Goal: Check status: Check status

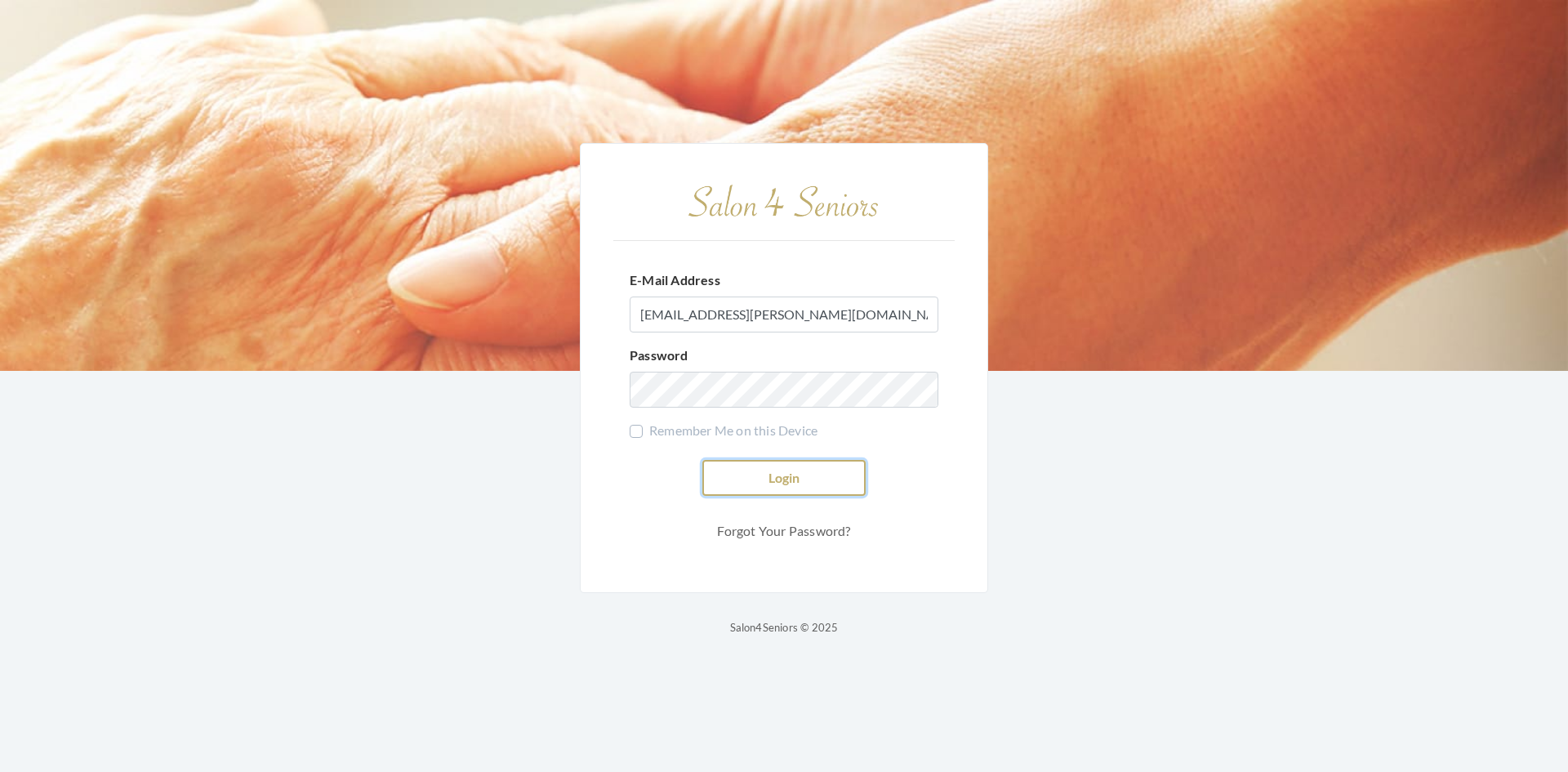
click at [781, 473] on button "Login" at bounding box center [783, 477] width 163 height 36
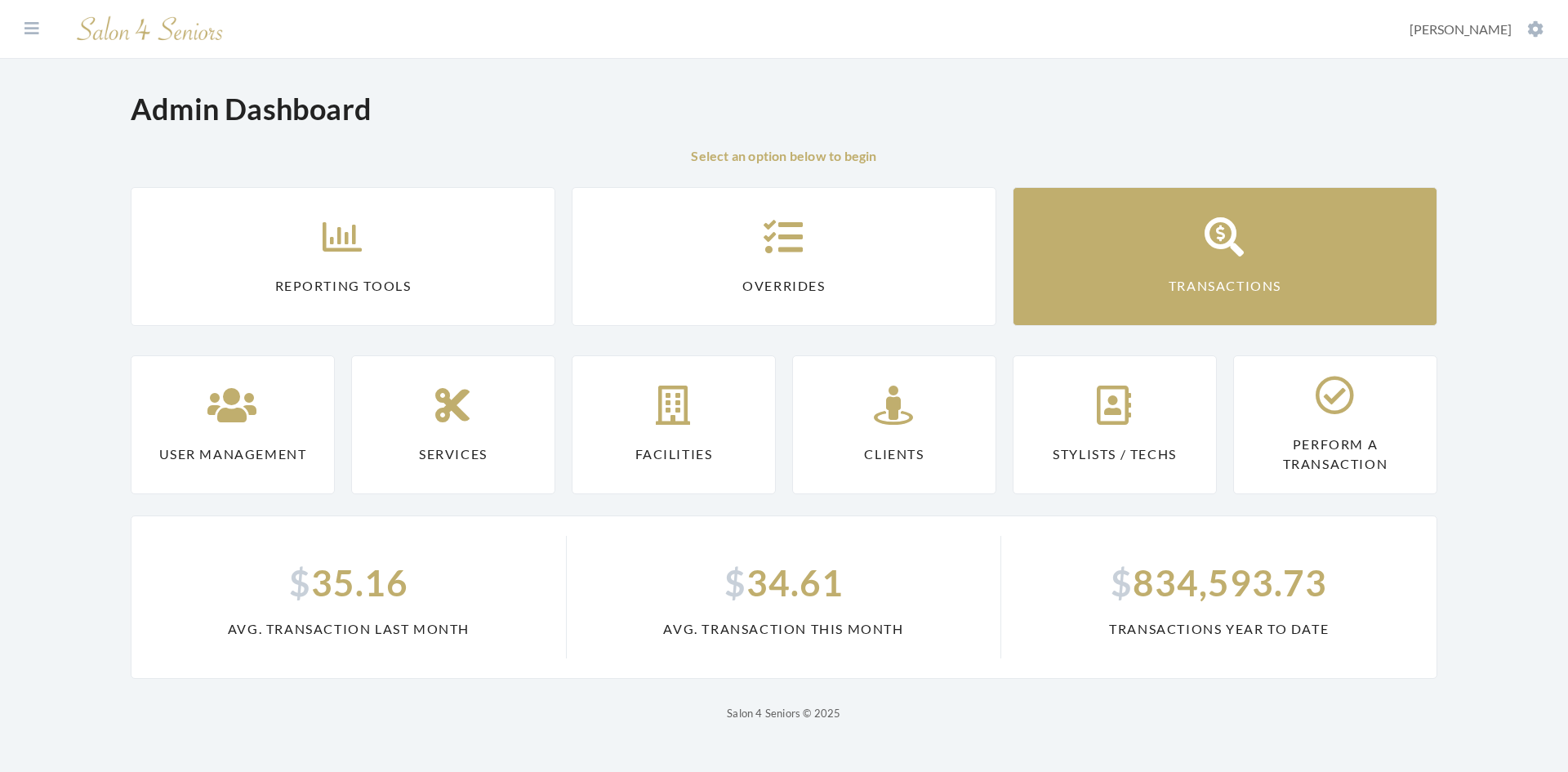
click at [1241, 267] on link "Transactions" at bounding box center [1224, 256] width 424 height 138
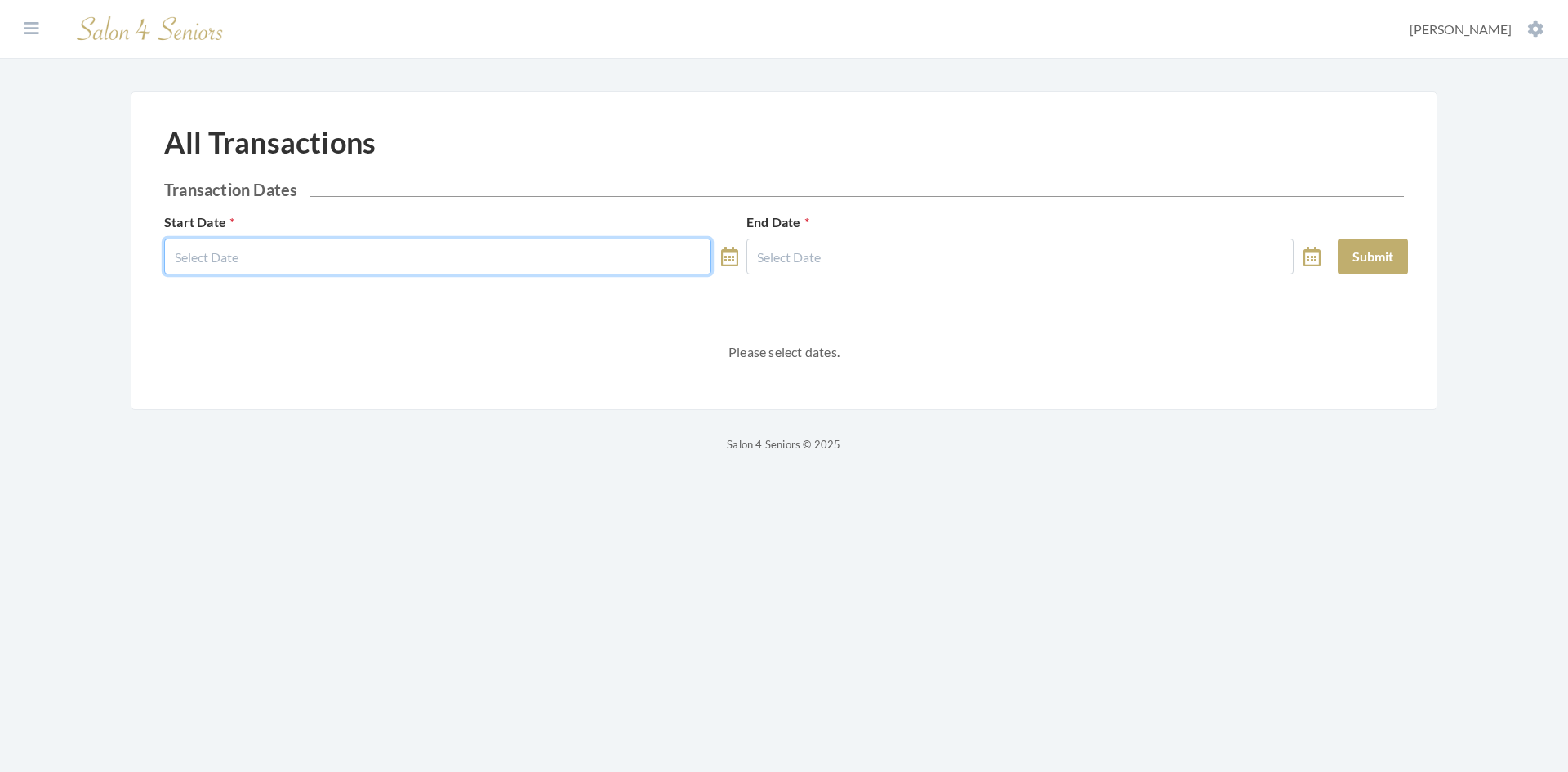
click at [262, 261] on input "text" at bounding box center [437, 256] width 547 height 36
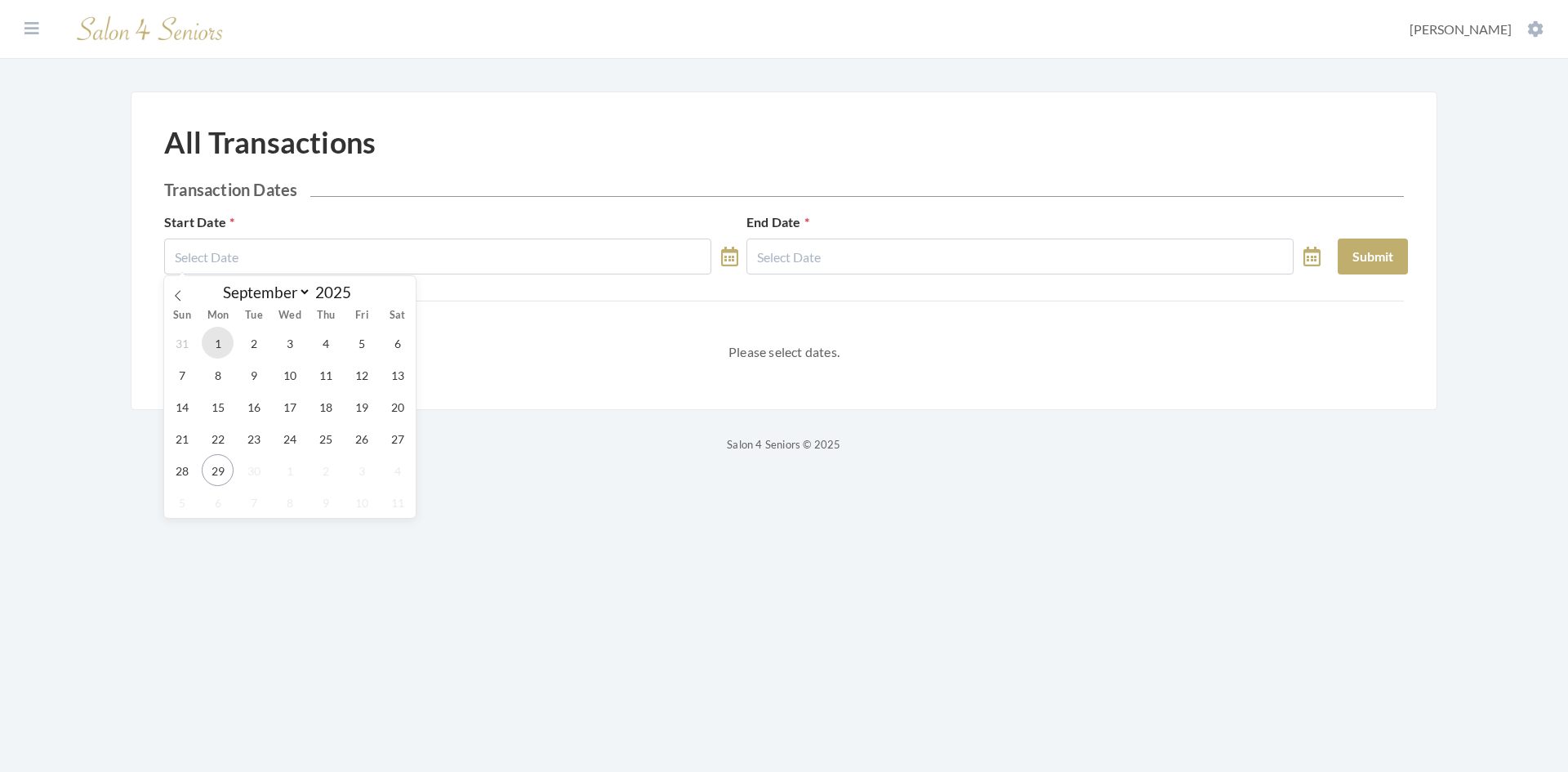
click at [213, 337] on span "1" at bounding box center [217, 343] width 32 height 32
type input "09/01/2025"
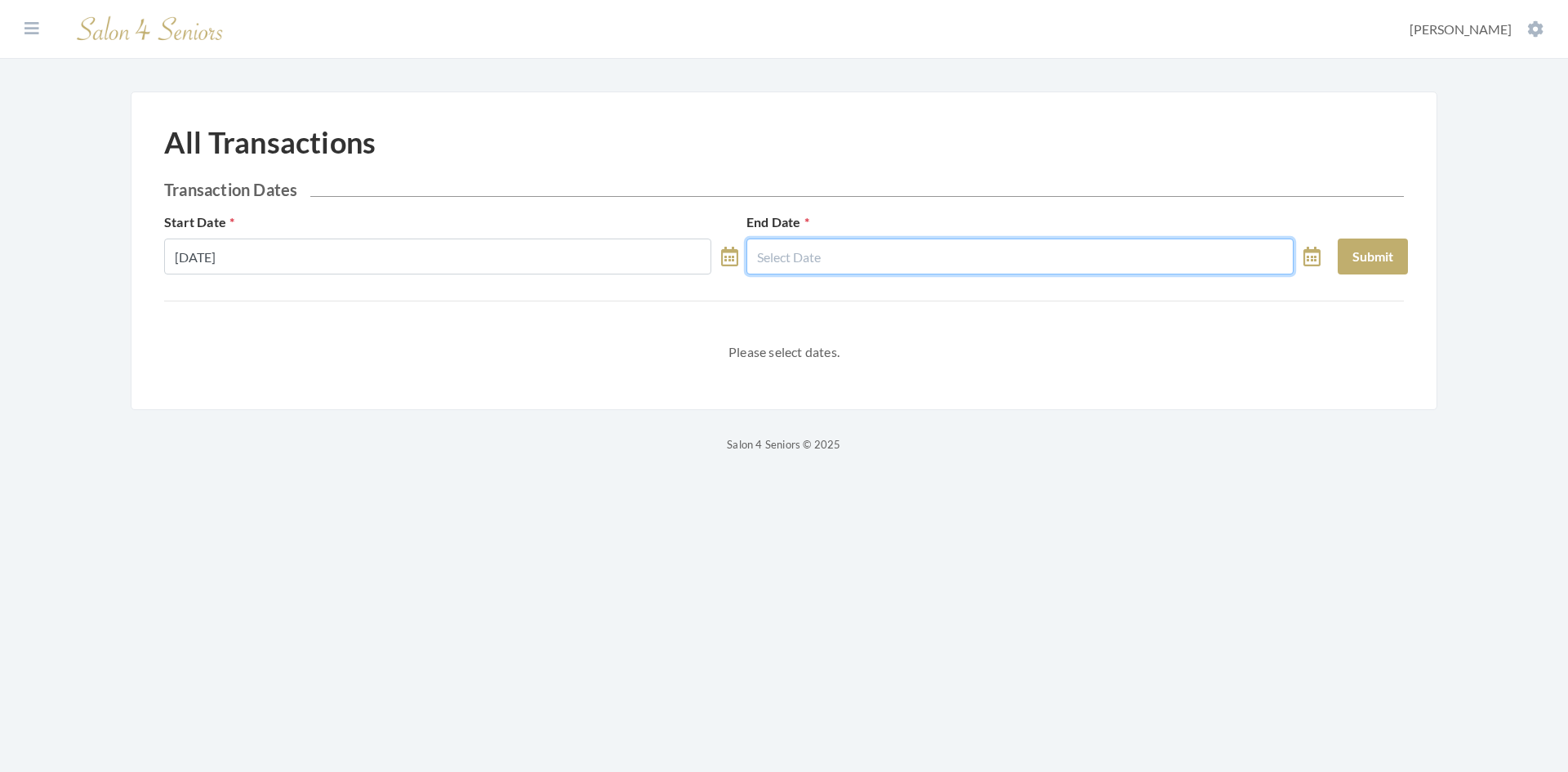
click at [883, 244] on input "text" at bounding box center [1019, 256] width 547 height 36
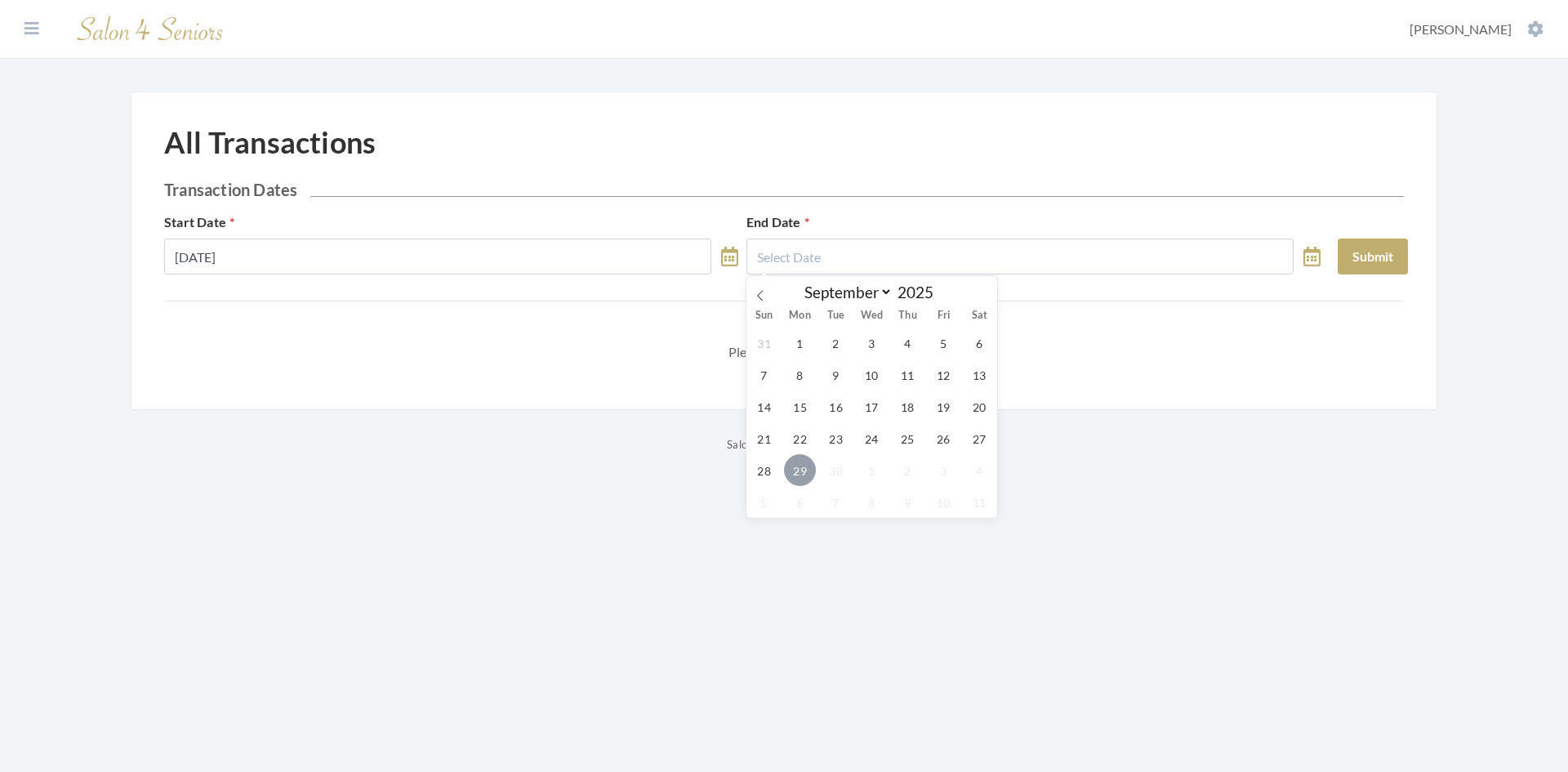
click at [802, 469] on span "29" at bounding box center [800, 470] width 32 height 32
type input "09/29/2025"
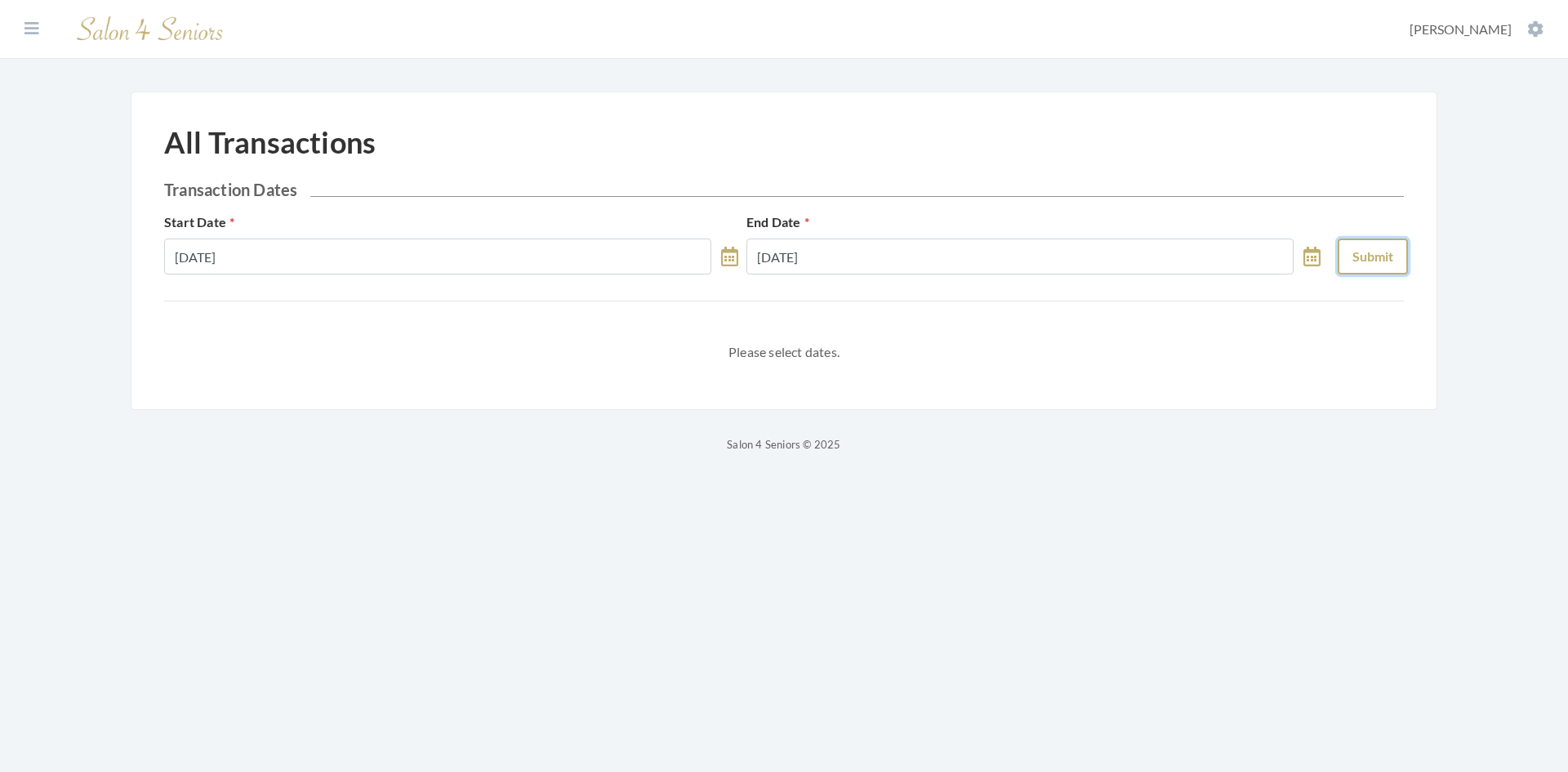
click at [1364, 257] on button "Submit" at bounding box center [1372, 256] width 71 height 36
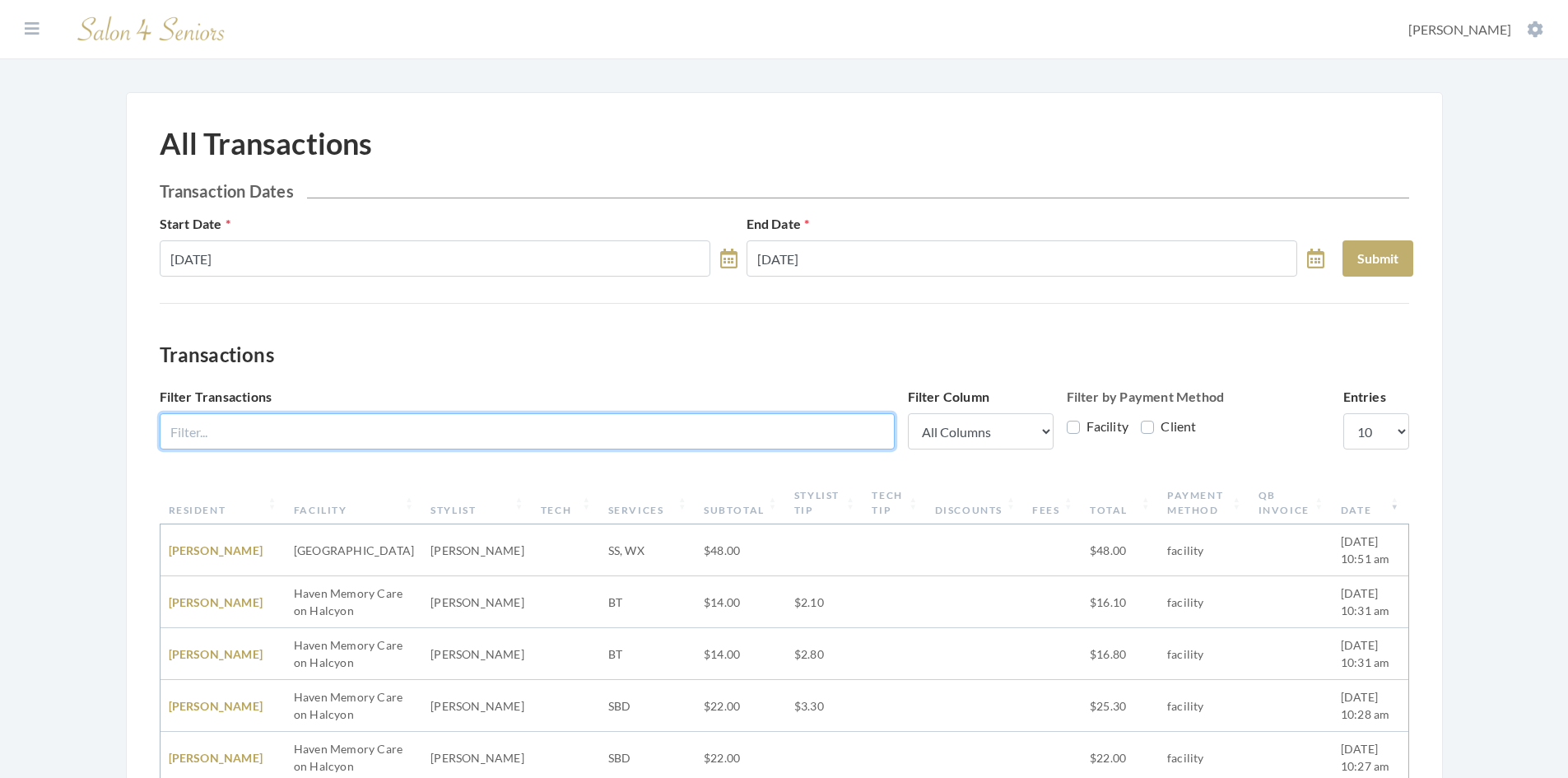
click at [375, 429] on input "Filter Transactions" at bounding box center [526, 431] width 735 height 36
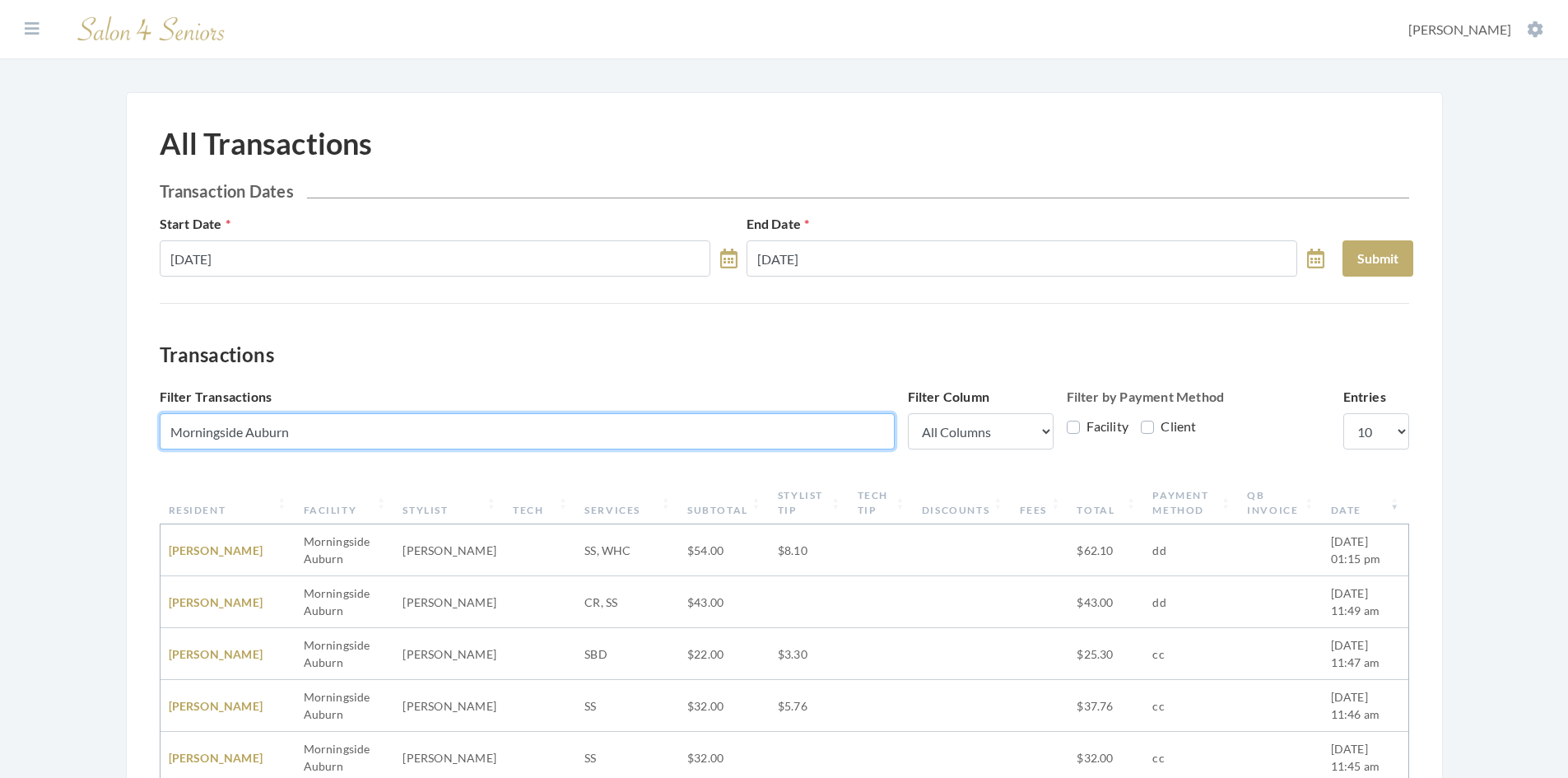
type input "Morningside Auburn"
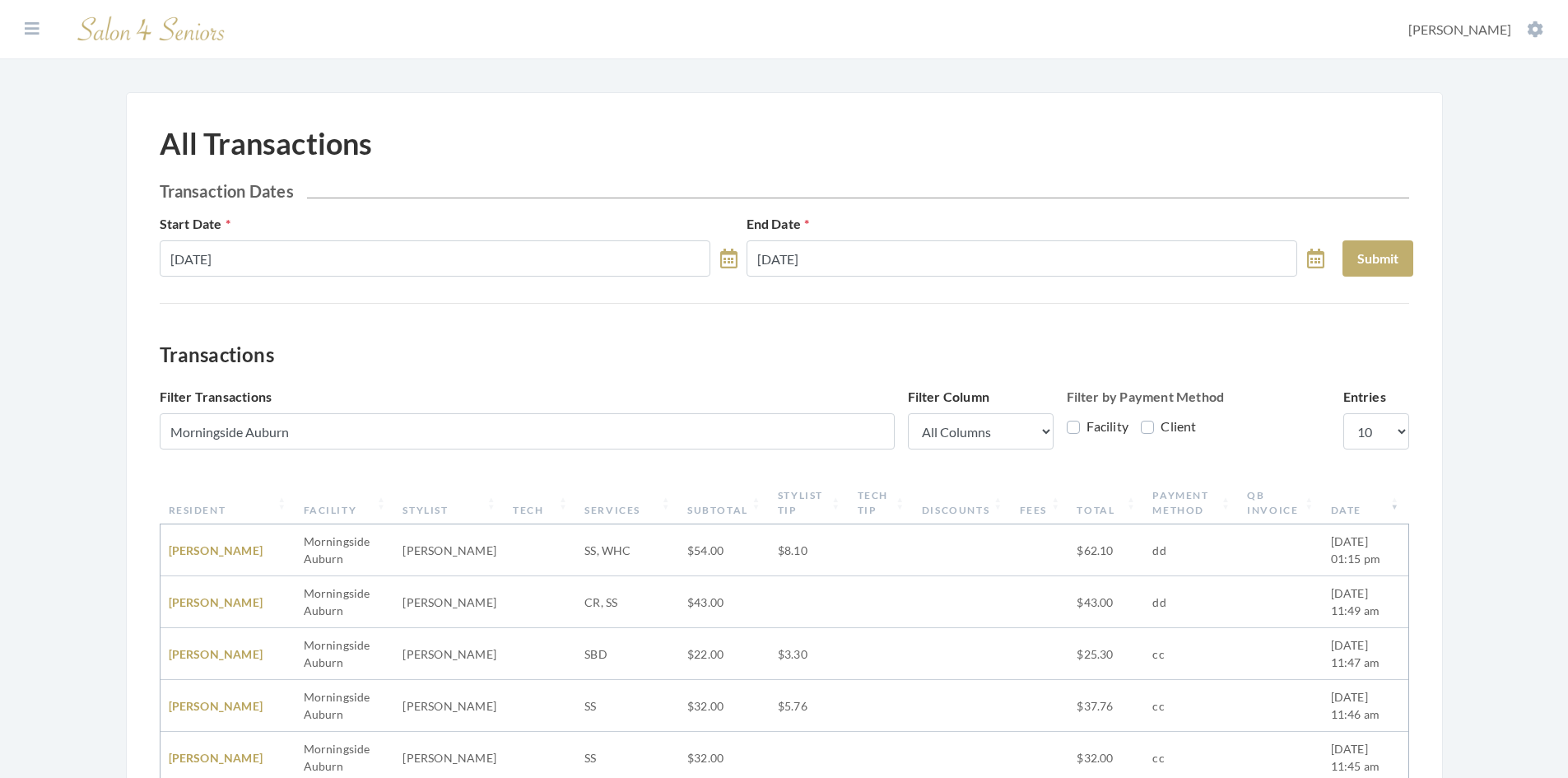
click at [1072, 329] on div "All Transactions Transaction Dates Start Date 09/01/2025 End Date 09/29/2025 Su…" at bounding box center [784, 660] width 1249 height 1069
click at [1480, 363] on div "Dashboard Facilities Services All Clients User Management Stylists / Techs Repo…" at bounding box center [784, 637] width 1568 height 1273
